Goal: Subscribe to service/newsletter

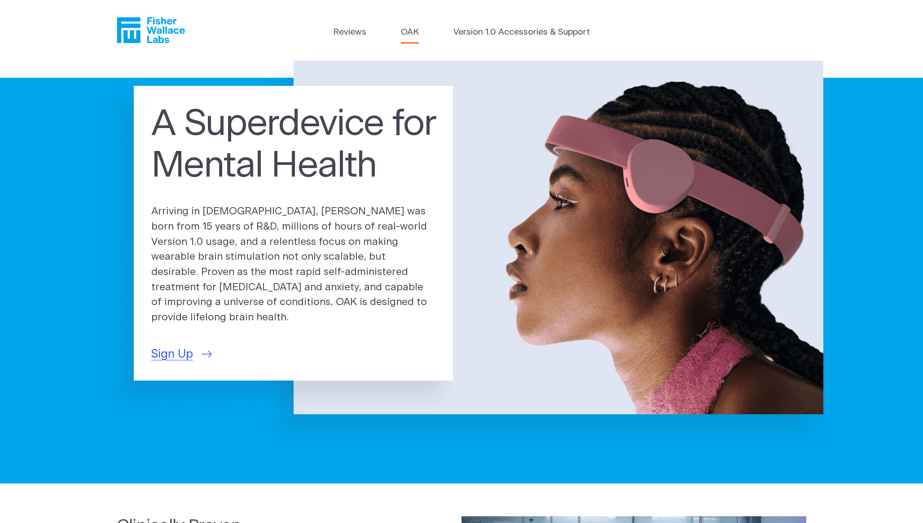
click at [416, 31] on link "OAK" at bounding box center [410, 32] width 18 height 13
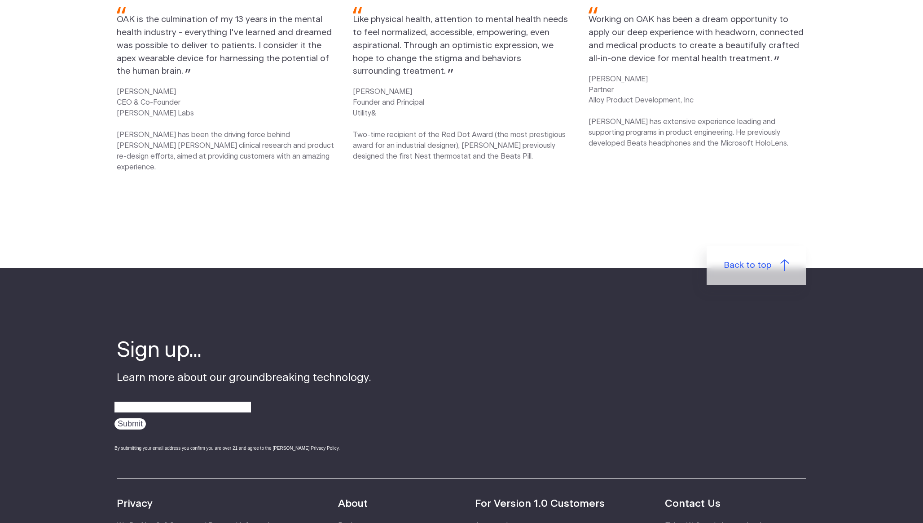
scroll to position [1421, 0]
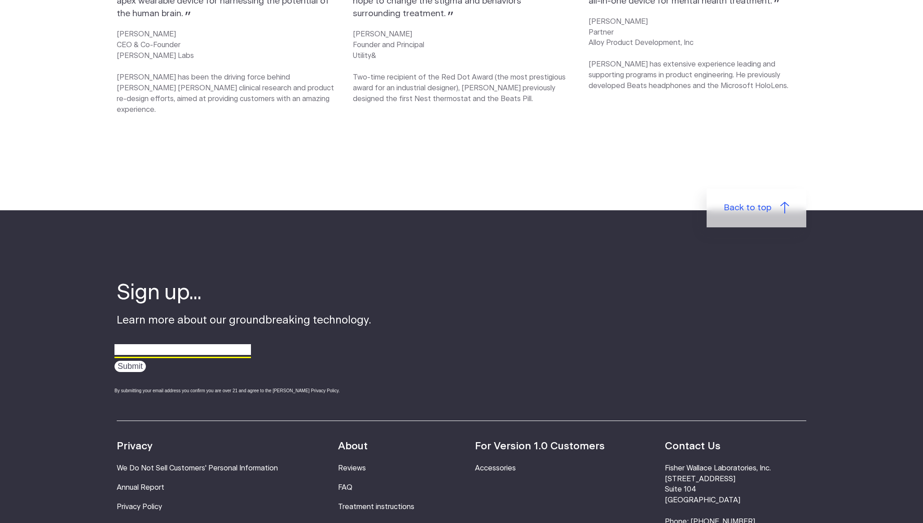
click at [186, 343] on input "email" at bounding box center [182, 350] width 136 height 14
type input "[EMAIL_ADDRESS][DOMAIN_NAME]"
click at [135, 360] on input "Submit" at bounding box center [129, 365] width 31 height 11
